Goal: Task Accomplishment & Management: Use online tool/utility

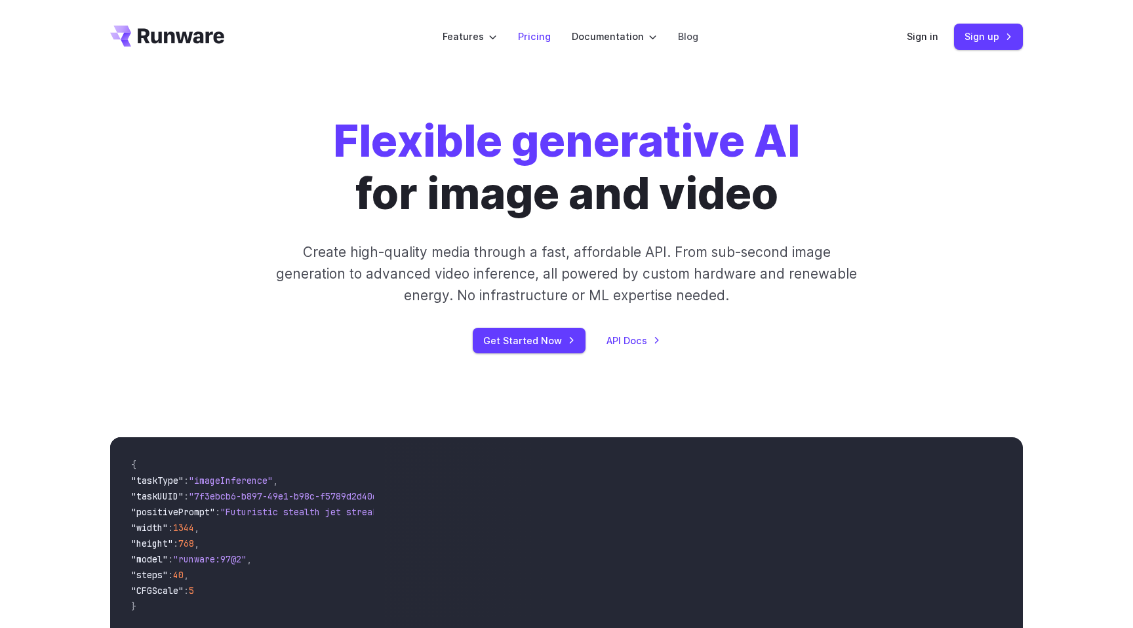
click at [530, 33] on link "Pricing" at bounding box center [534, 36] width 33 height 15
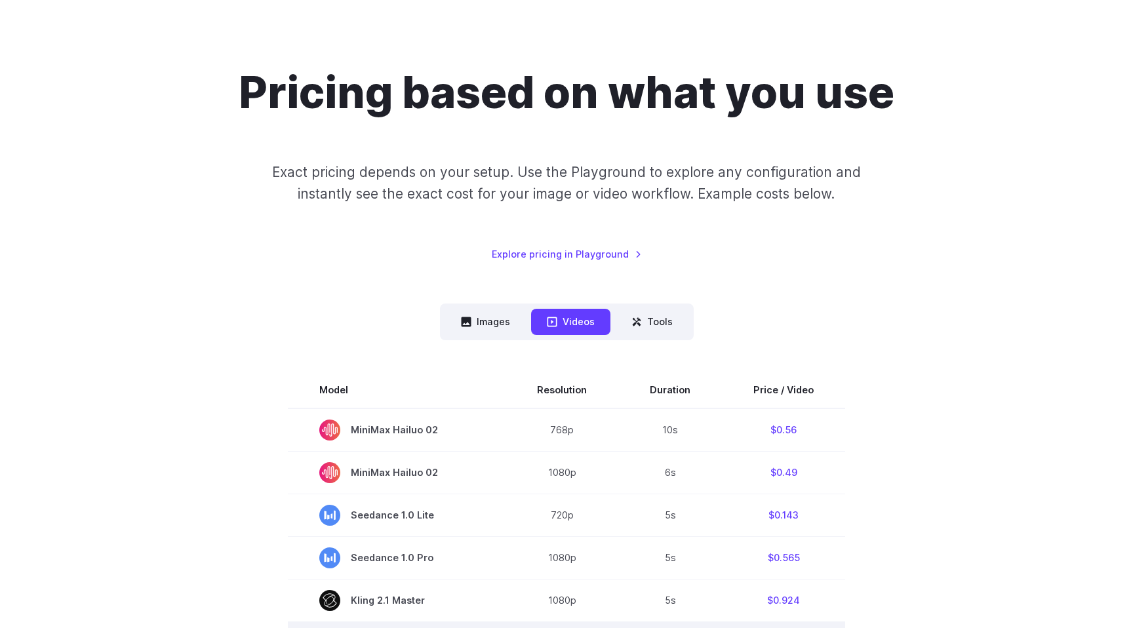
scroll to position [69, 0]
click at [502, 321] on button "Images" at bounding box center [485, 322] width 81 height 26
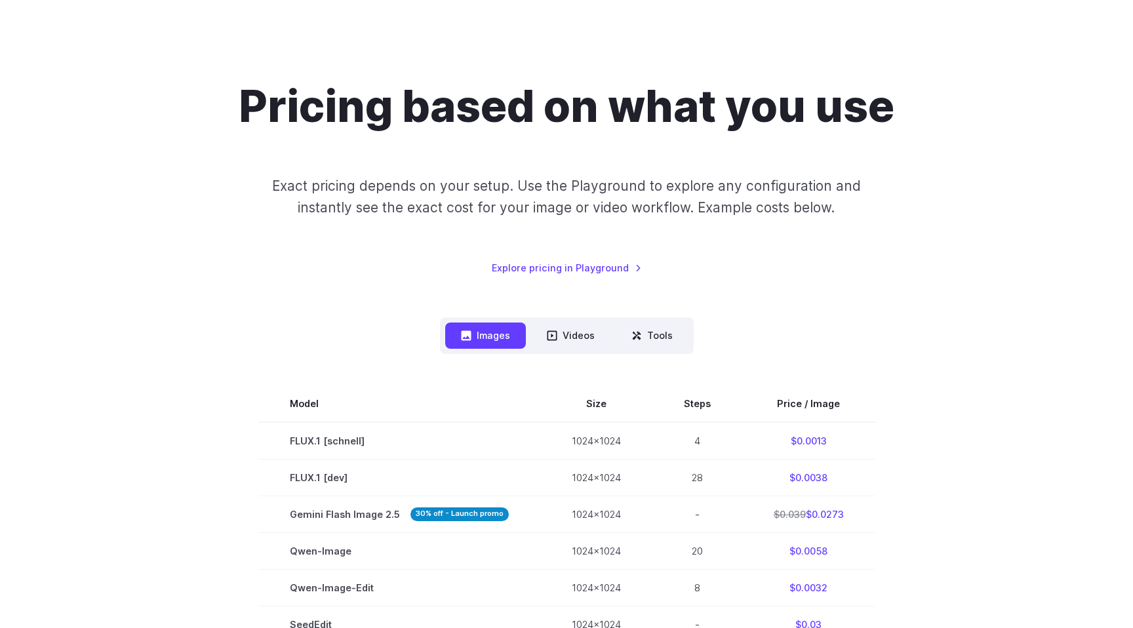
scroll to position [57, 0]
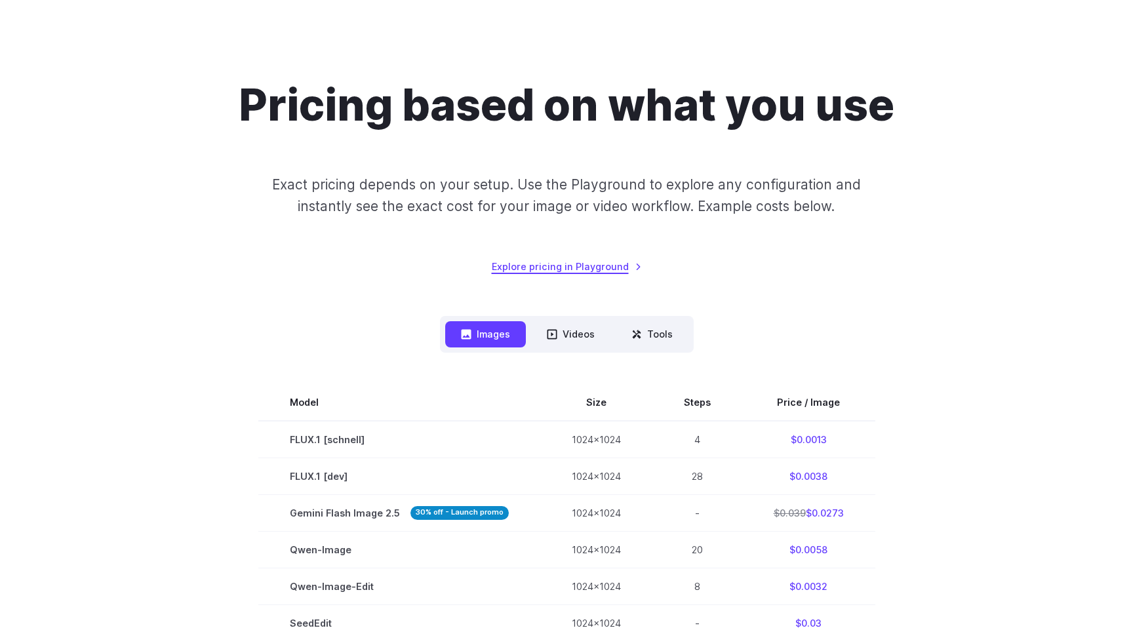
click at [542, 265] on link "Explore pricing in Playground" at bounding box center [567, 266] width 150 height 15
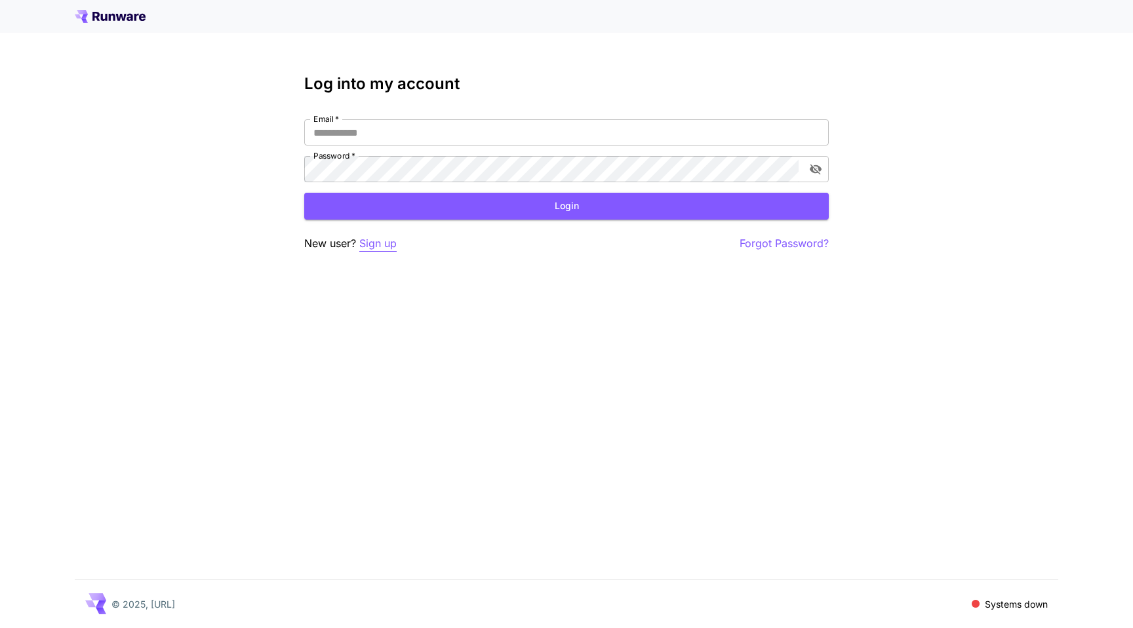
click at [381, 242] on p "Sign up" at bounding box center [377, 243] width 37 height 16
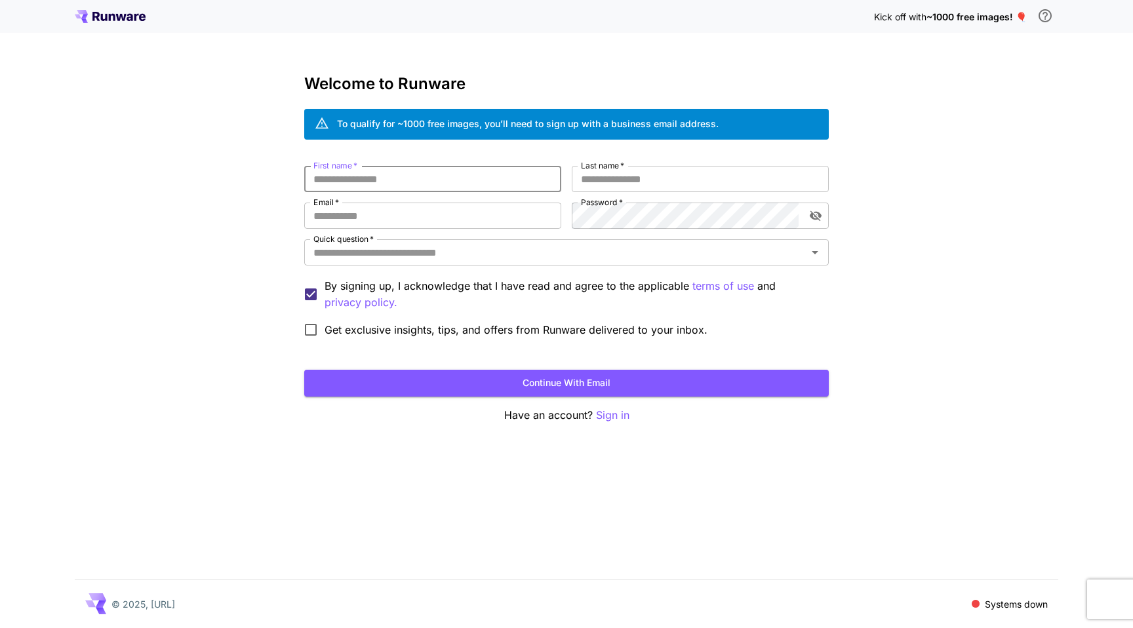
click at [381, 180] on input "First name   *" at bounding box center [432, 179] width 257 height 26
type input "******"
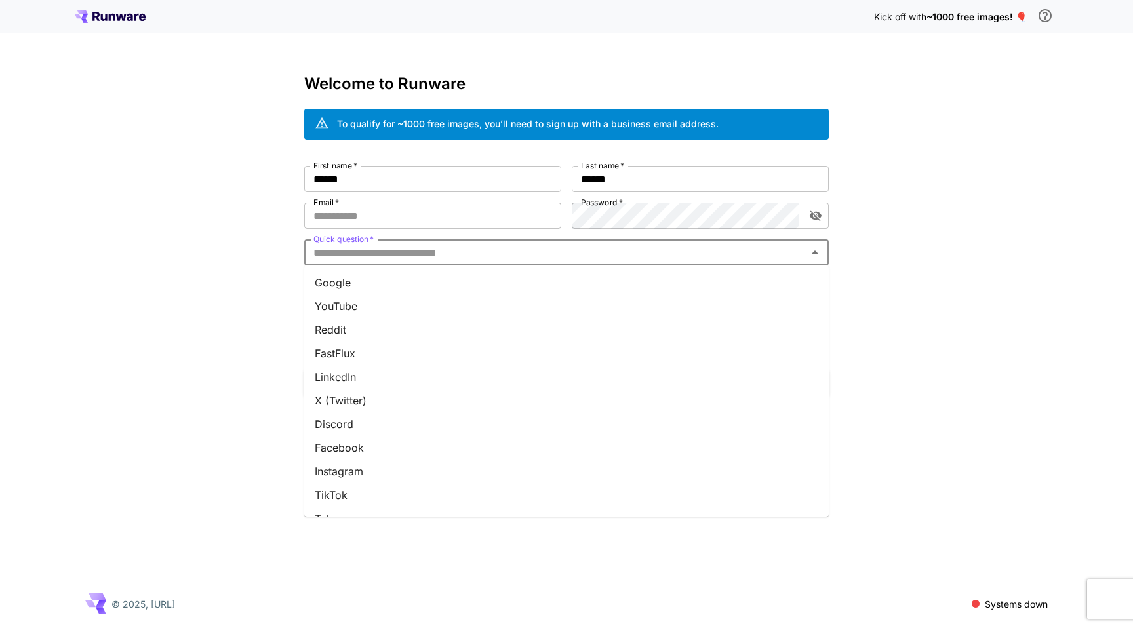
click at [351, 261] on input "Quick question   *" at bounding box center [555, 252] width 495 height 18
click at [379, 497] on li "Other" at bounding box center [566, 500] width 524 height 24
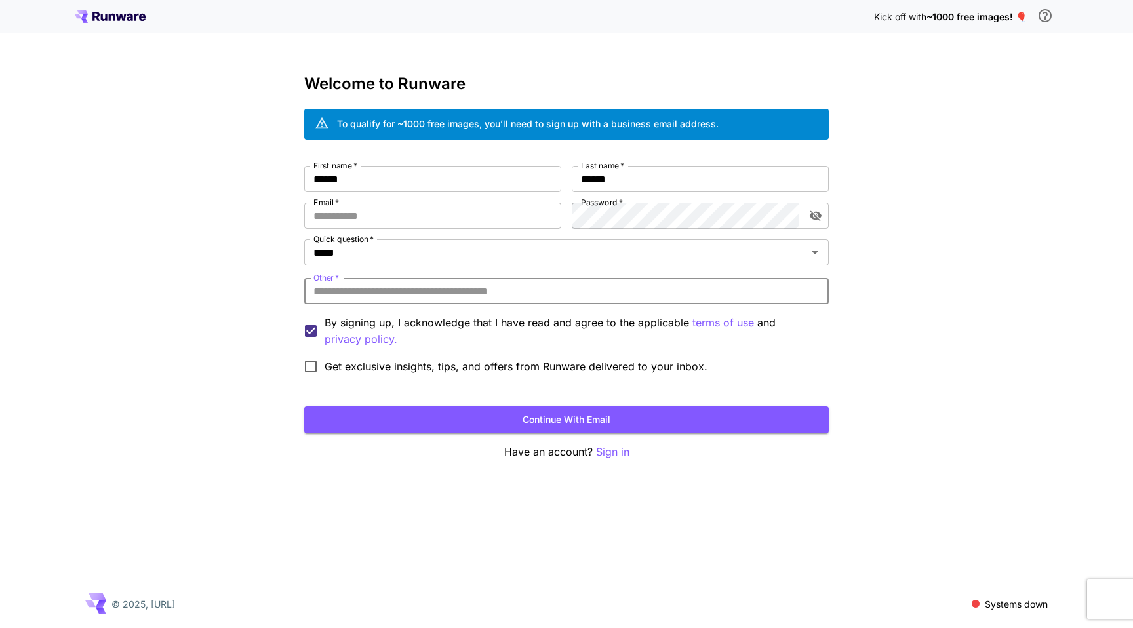
click at [391, 285] on input "Other   *" at bounding box center [566, 291] width 524 height 26
type input "**********"
click at [428, 215] on input "Email   *" at bounding box center [432, 216] width 257 height 26
type input "**********"
click at [412, 383] on form "**********" at bounding box center [566, 299] width 524 height 267
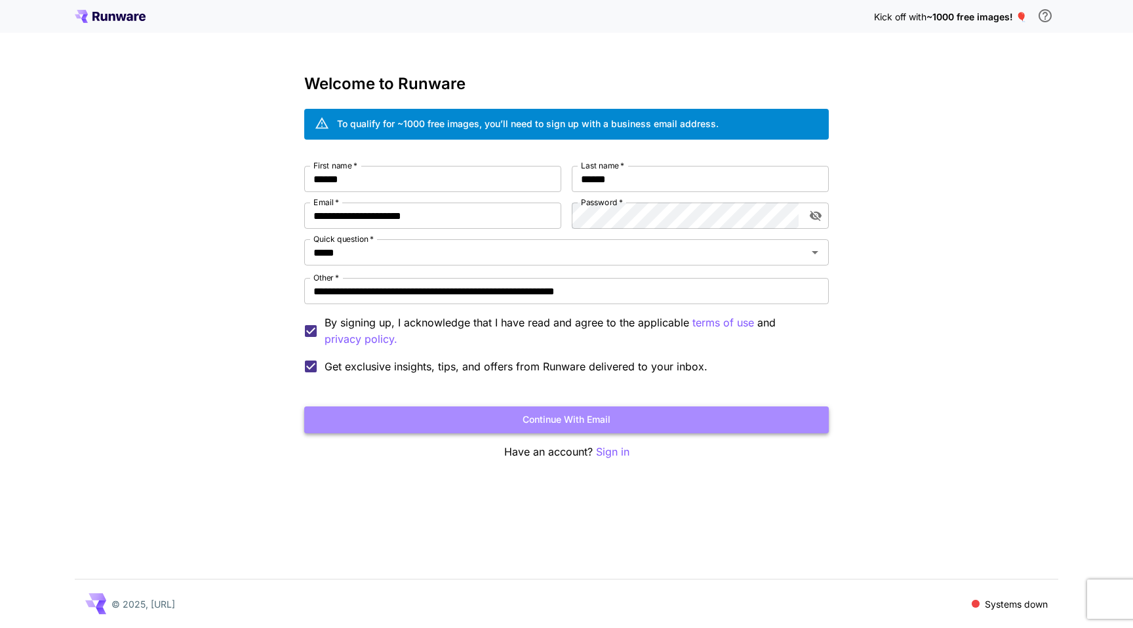
click at [531, 429] on button "Continue with email" at bounding box center [566, 419] width 524 height 27
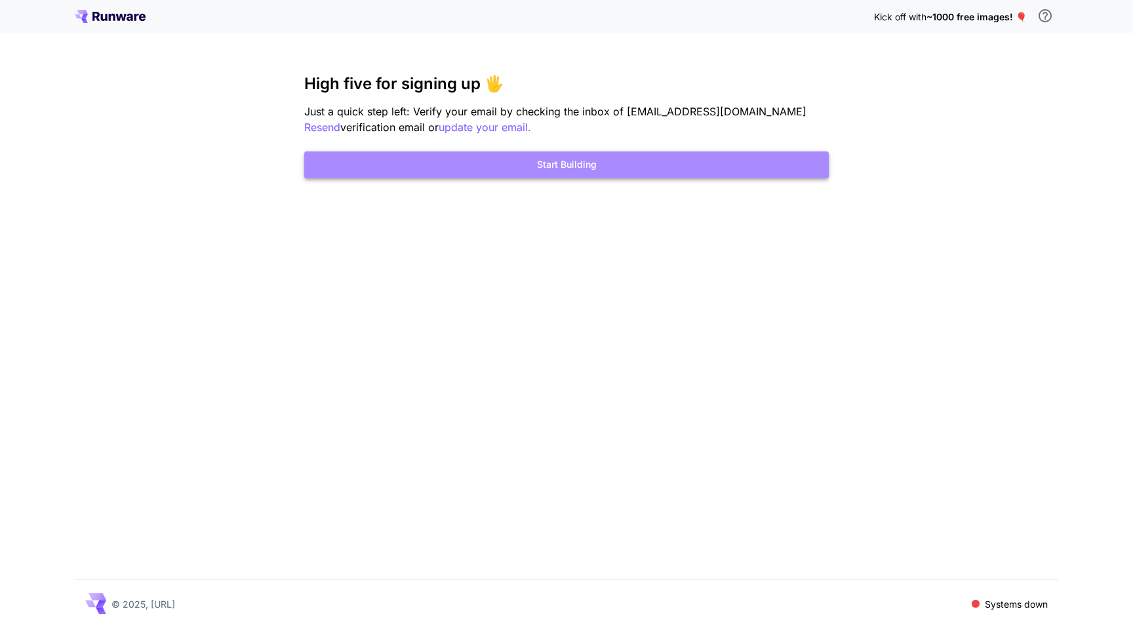
click at [560, 160] on button "Start Building" at bounding box center [566, 164] width 524 height 27
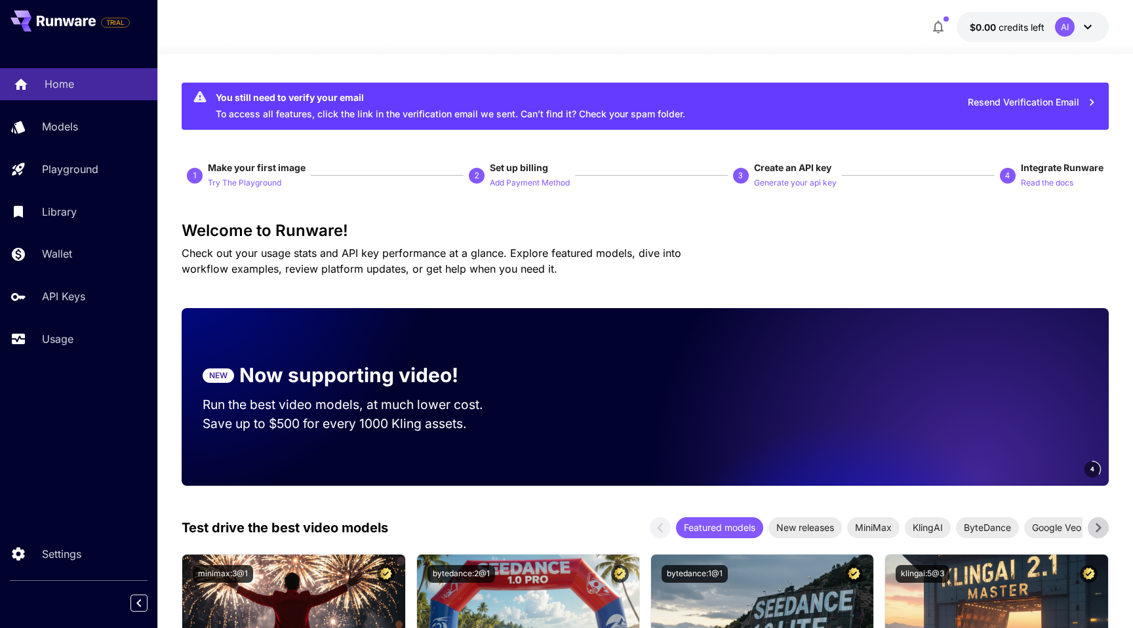
click at [66, 85] on p "Home" at bounding box center [59, 84] width 29 height 16
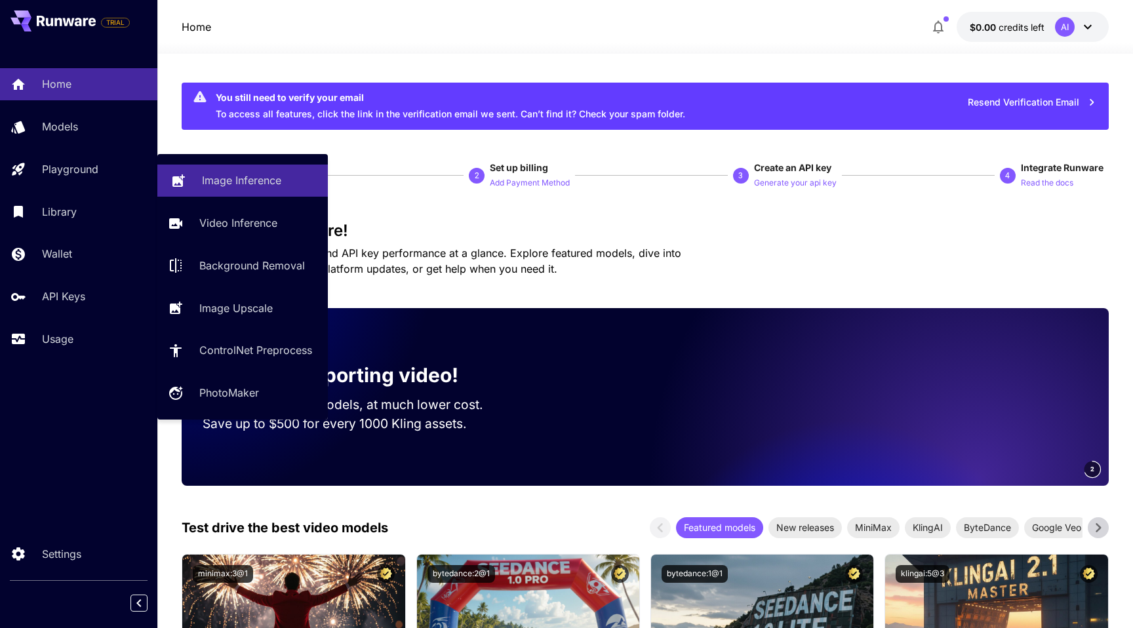
click at [204, 176] on p "Image Inference" at bounding box center [241, 180] width 79 height 16
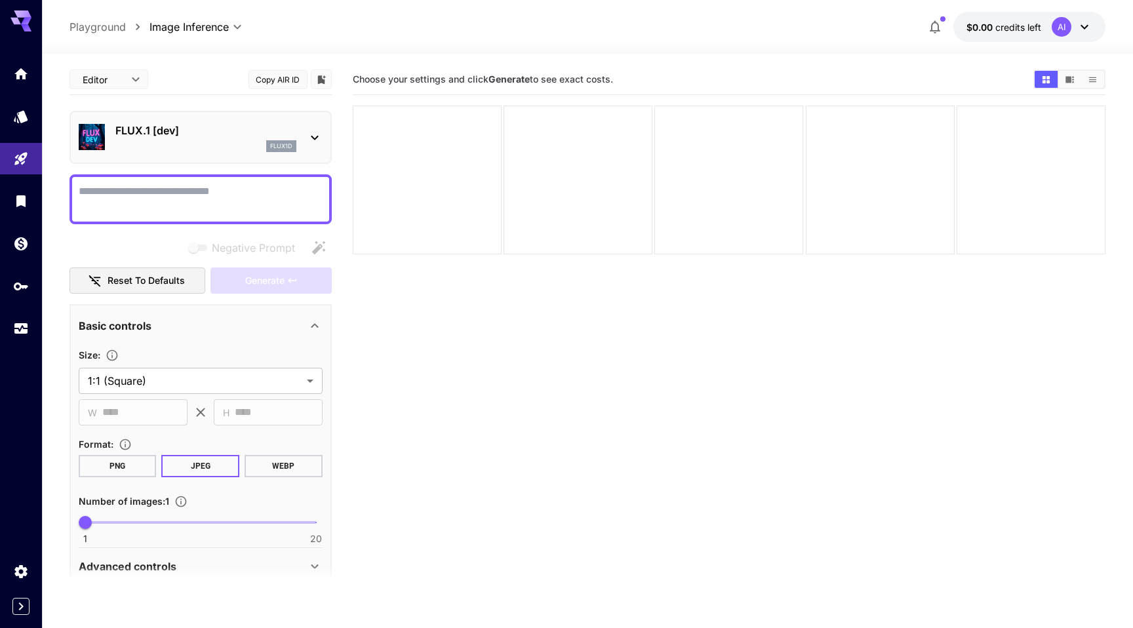
click at [199, 145] on div "flux1d" at bounding box center [205, 146] width 181 height 12
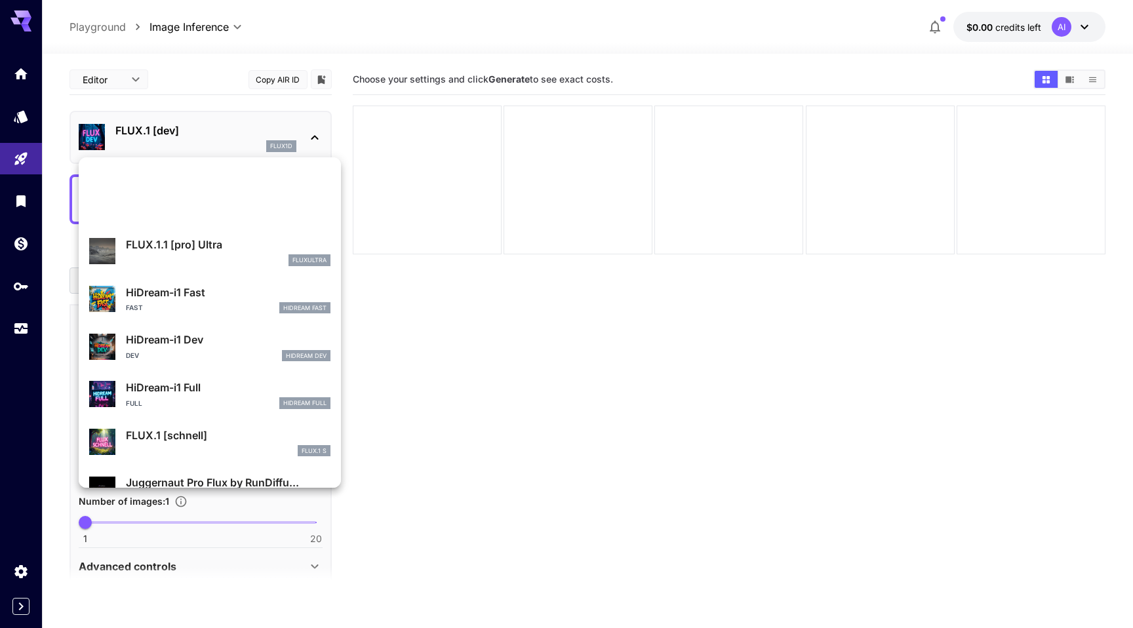
scroll to position [1013, 0]
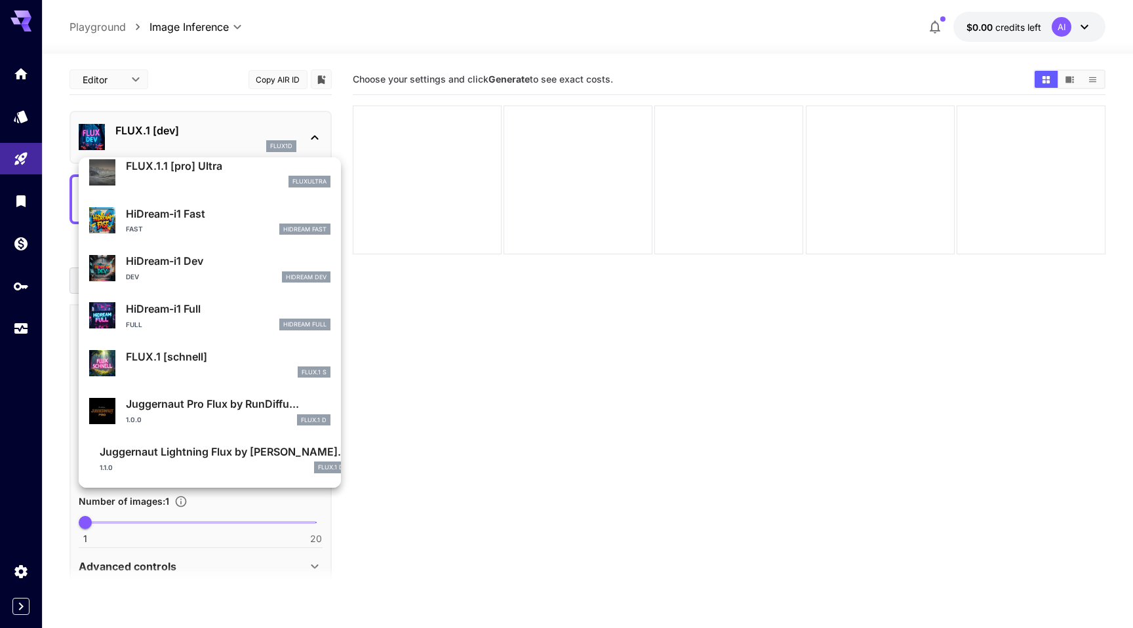
click at [177, 368] on div "FLUX.1 S" at bounding box center [228, 372] width 204 height 12
type input "*"
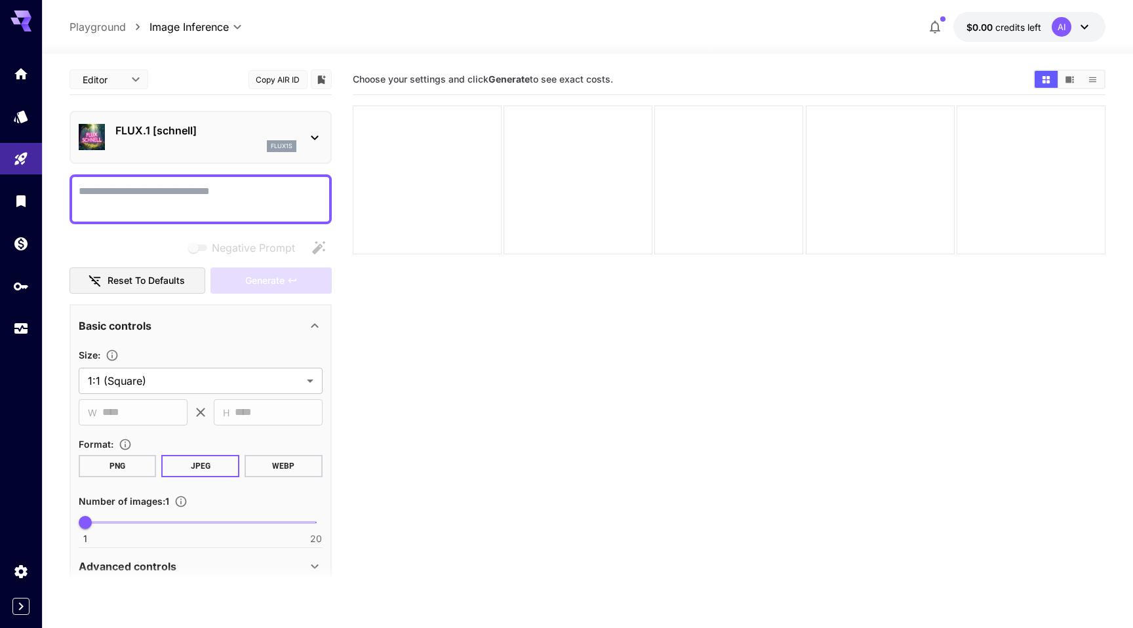
click at [297, 184] on textarea "Negative Prompt" at bounding box center [201, 199] width 244 height 31
type textarea "*"
type textarea "**********"
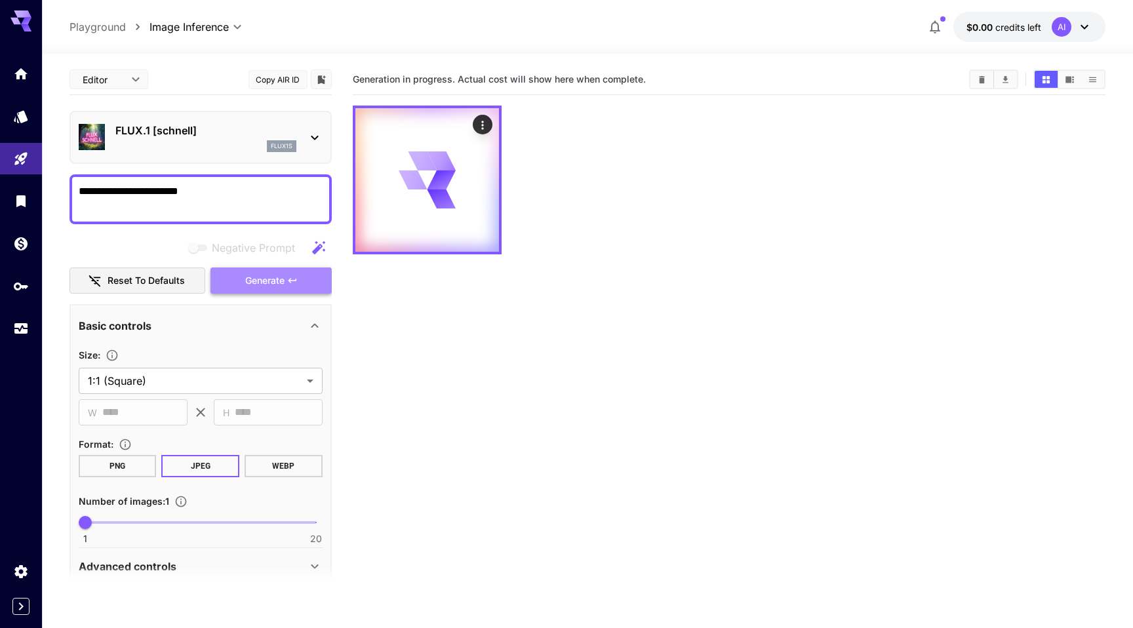
click at [297, 274] on button "Generate" at bounding box center [270, 280] width 121 height 27
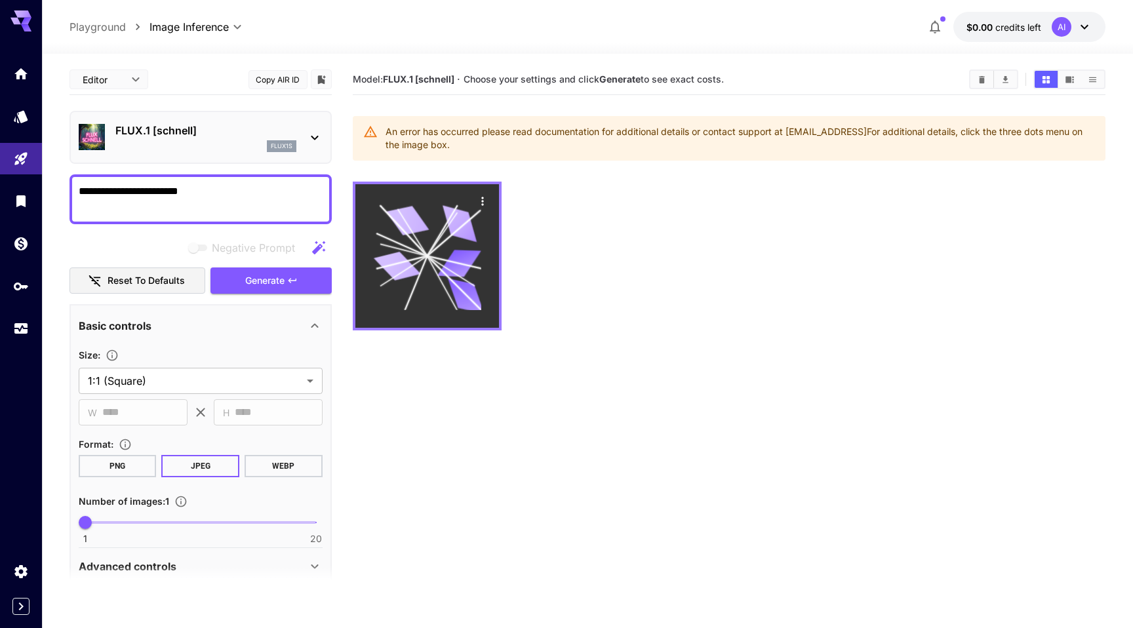
click at [423, 250] on icon at bounding box center [426, 255] width 107 height 107
click at [482, 208] on icon "Actions" at bounding box center [482, 201] width 13 height 13
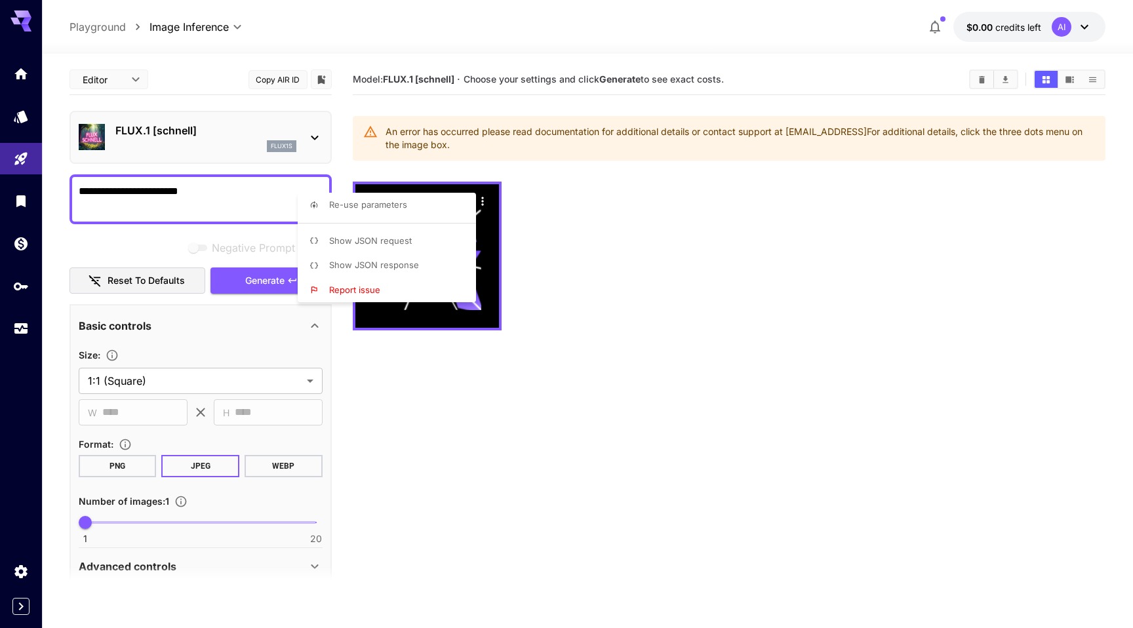
click at [535, 223] on div at bounding box center [566, 314] width 1133 height 628
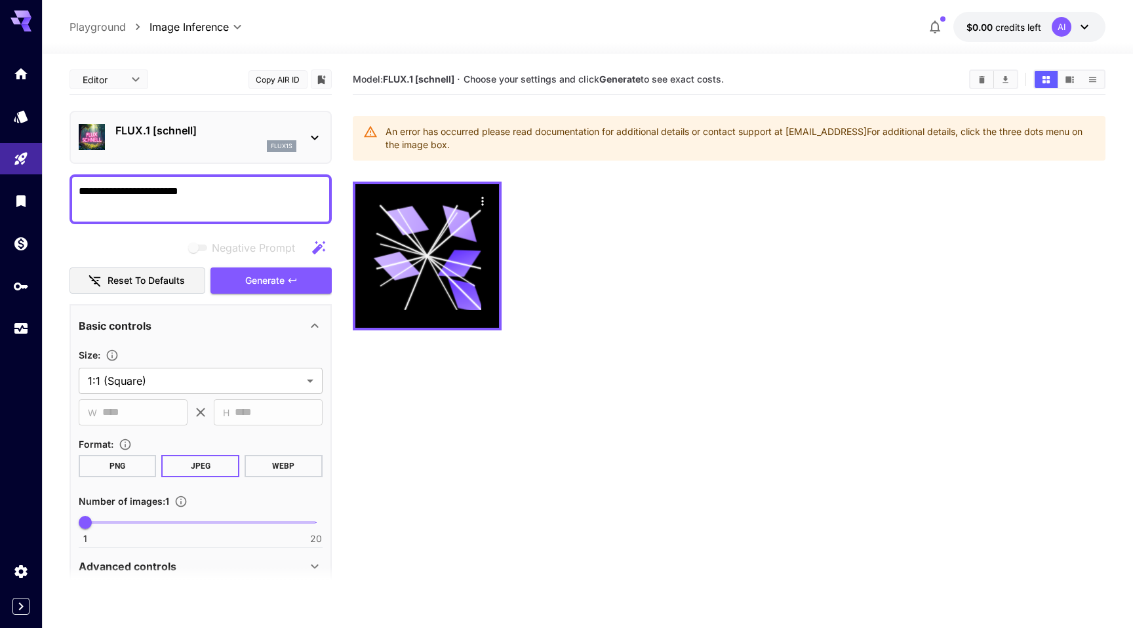
click at [254, 193] on textarea "**********" at bounding box center [201, 199] width 244 height 31
click at [116, 468] on button "PNG" at bounding box center [118, 466] width 78 height 22
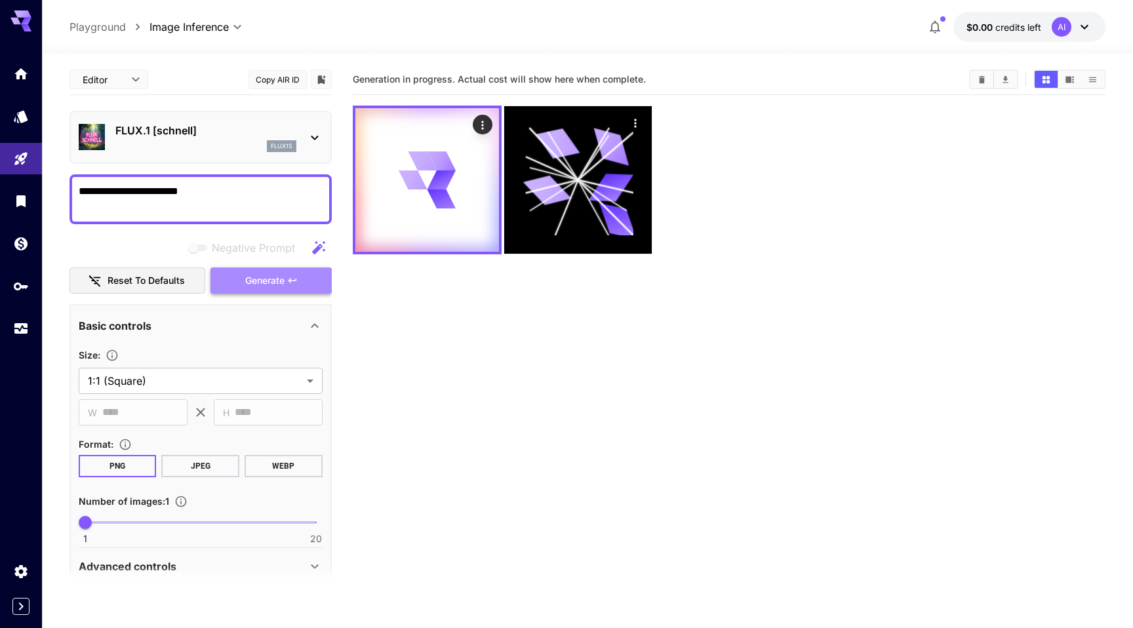
click at [273, 283] on span "Generate" at bounding box center [264, 281] width 39 height 16
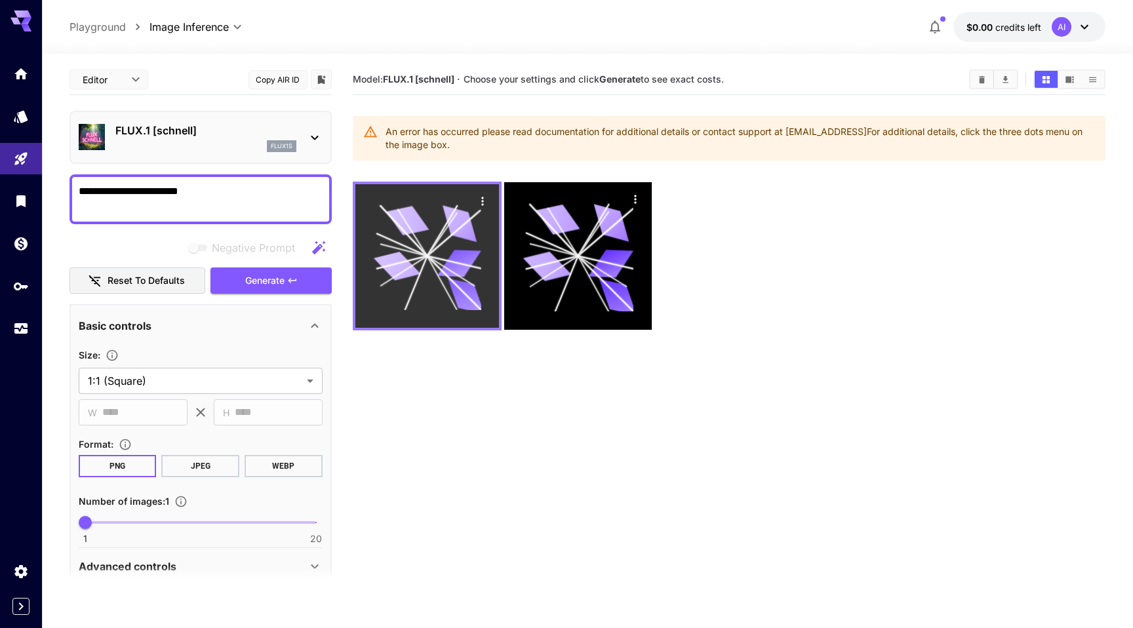
scroll to position [104, 0]
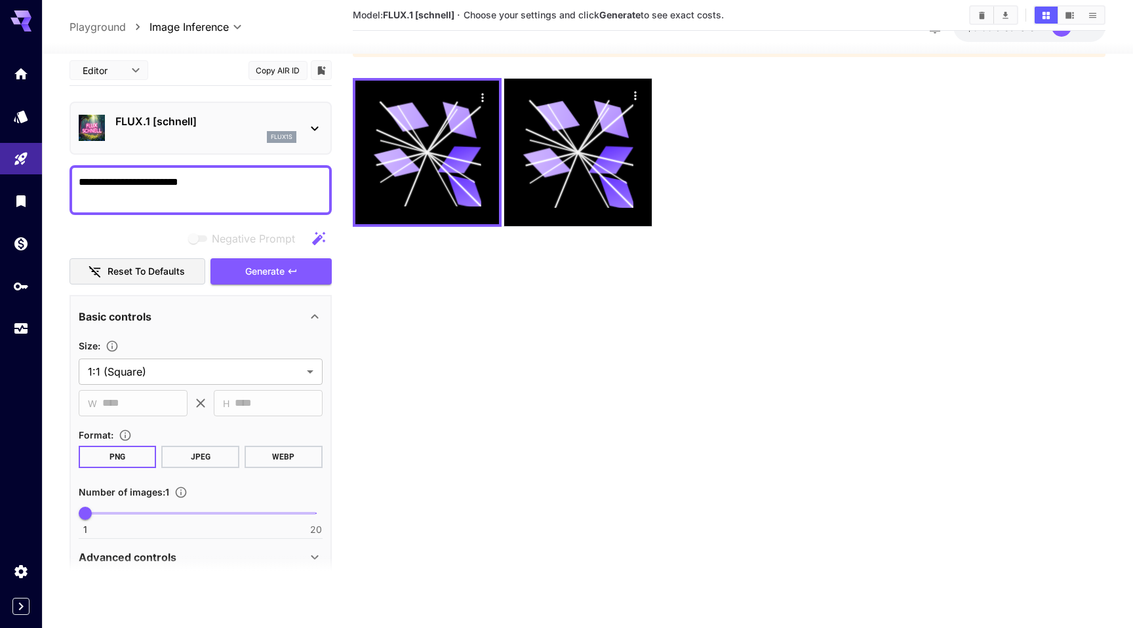
click at [180, 560] on section at bounding box center [200, 572] width 262 height 33
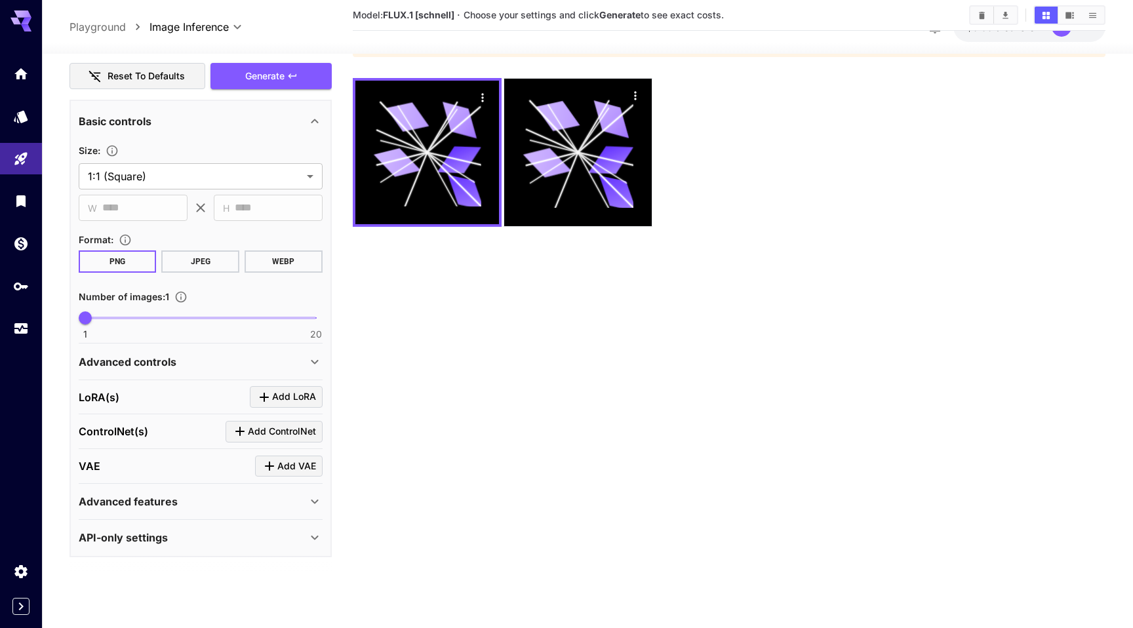
click at [172, 528] on div "API-only settings" at bounding box center [201, 537] width 244 height 31
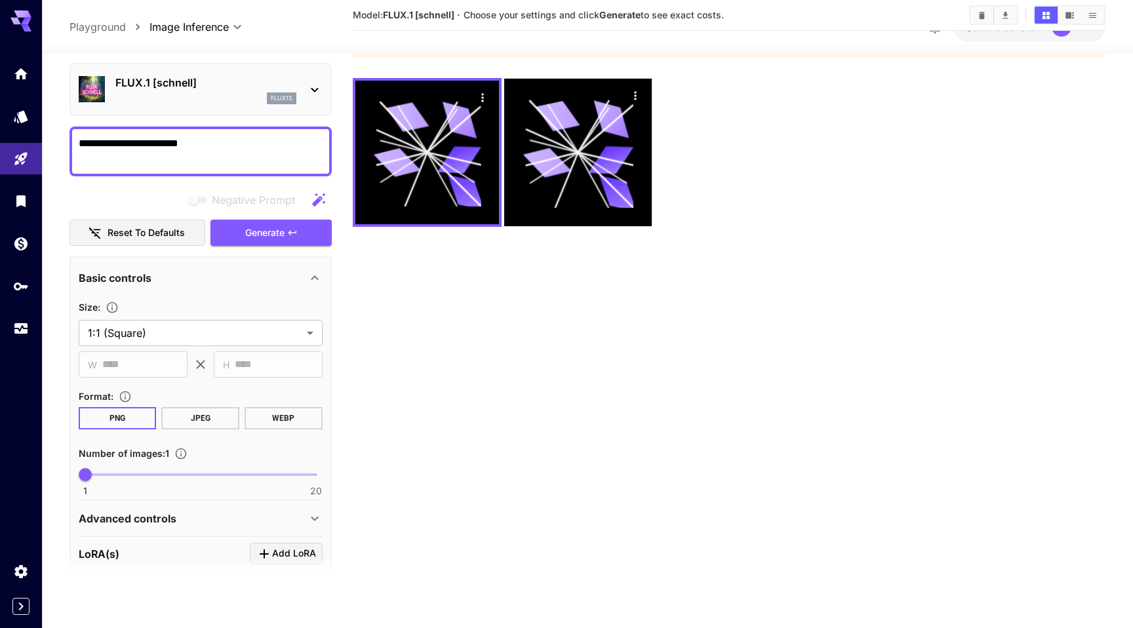
scroll to position [0, 0]
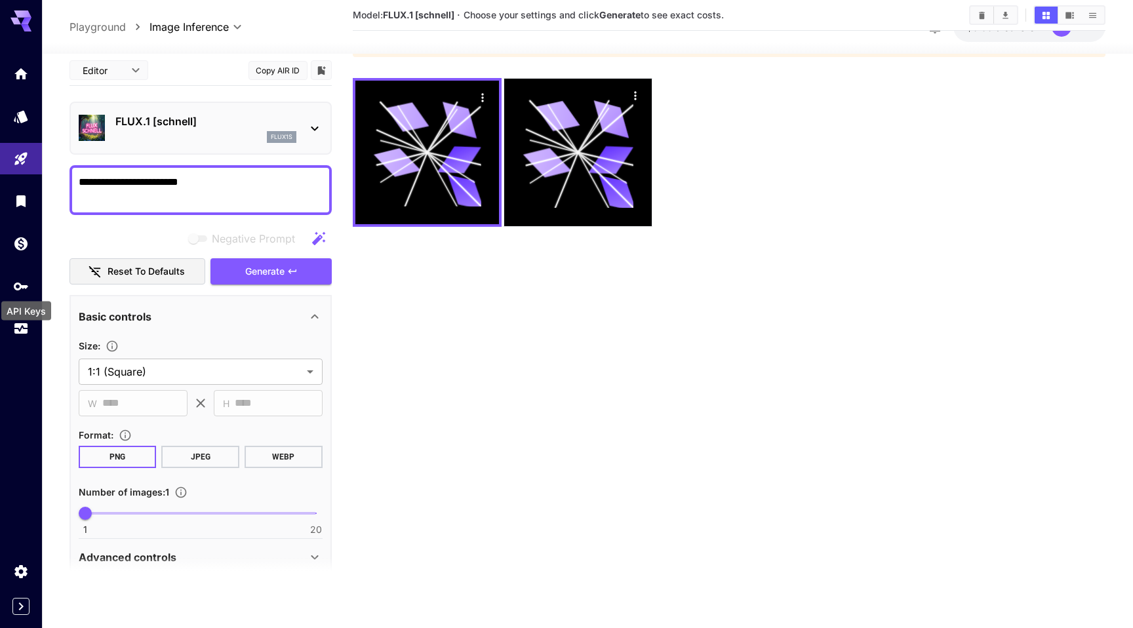
click at [15, 292] on div "API Keys" at bounding box center [26, 306] width 52 height 29
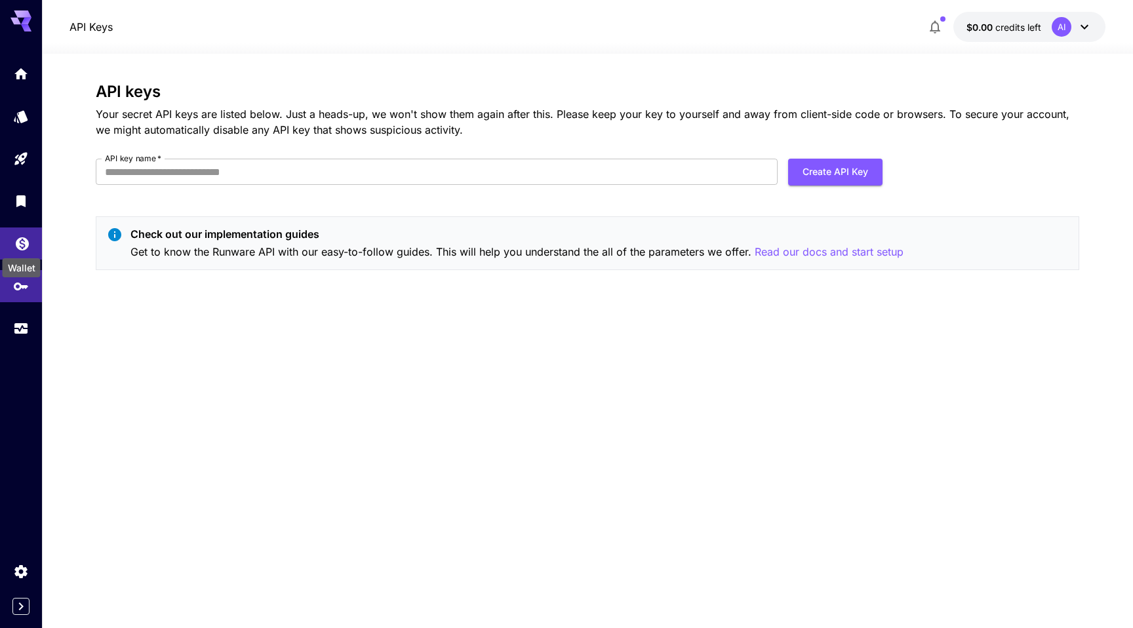
click at [25, 246] on icon "Wallet" at bounding box center [22, 239] width 13 height 13
